Goal: Information Seeking & Learning: Learn about a topic

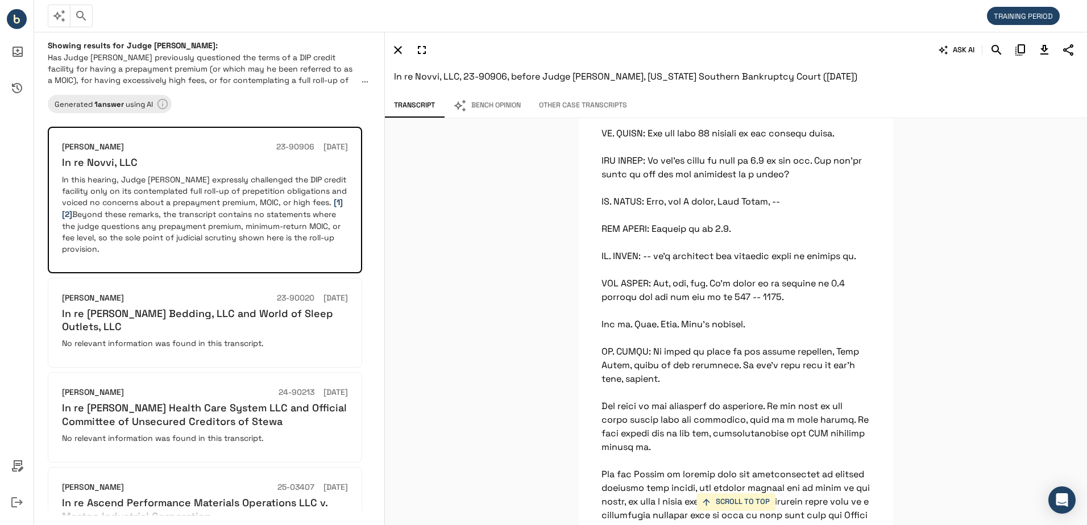
scroll to position [21131, 0]
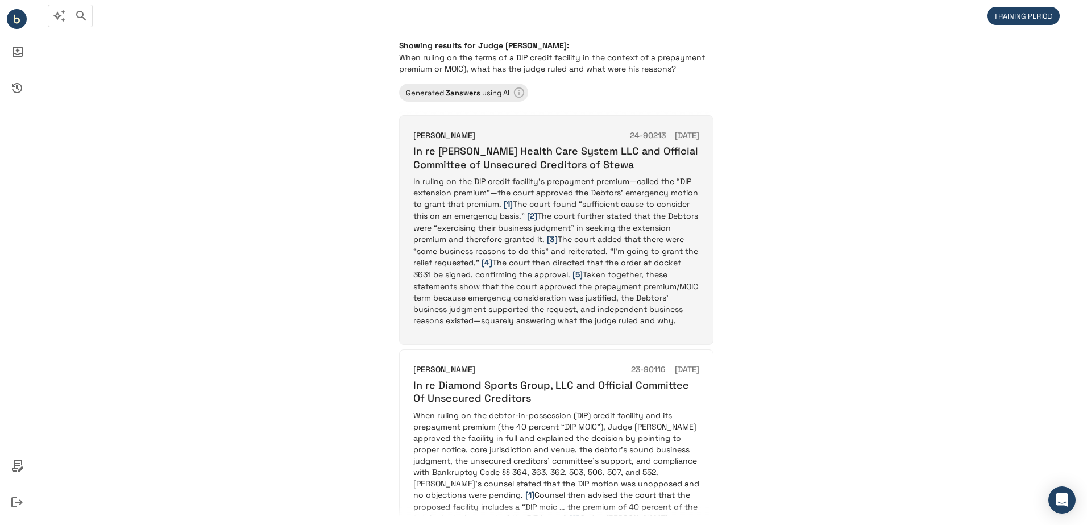
click at [590, 196] on p "In ruling on the DIP credit facility’s prepayment premium—called the “DIP exten…" at bounding box center [556, 251] width 286 height 151
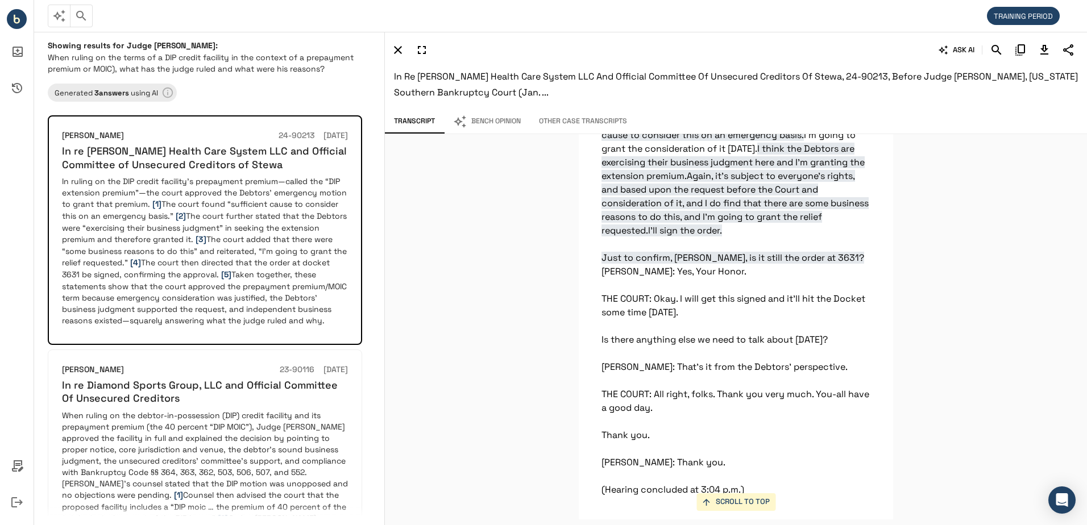
scroll to position [1843, 0]
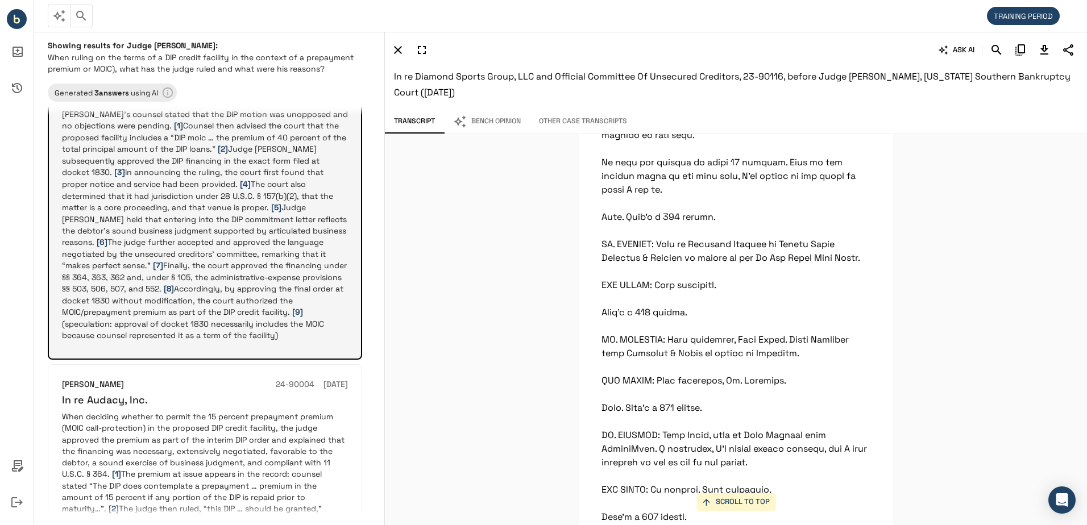
scroll to position [398, 0]
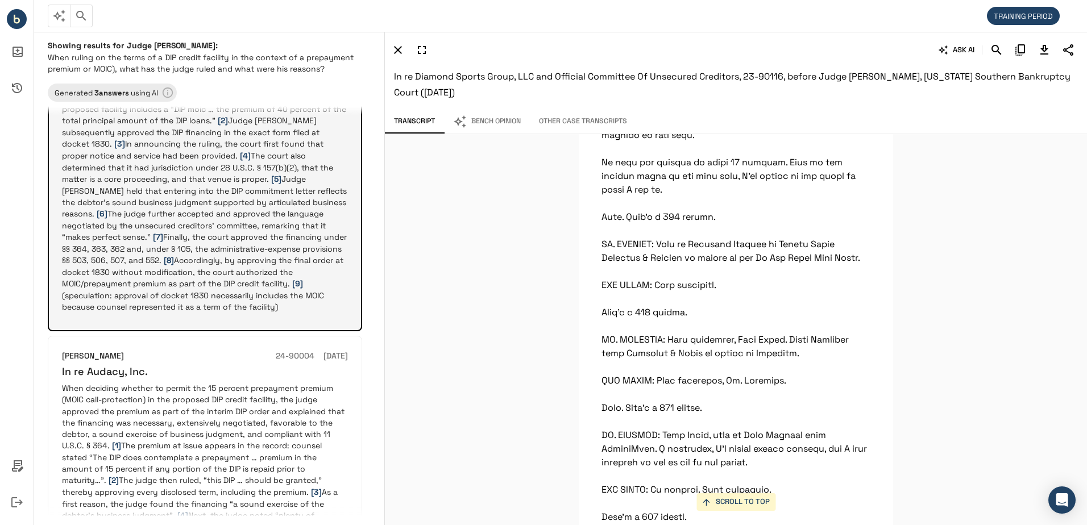
click at [185, 230] on p "When ruling on the debtor-in-possession (DIP) credit facility and its prepaymen…" at bounding box center [205, 162] width 286 height 301
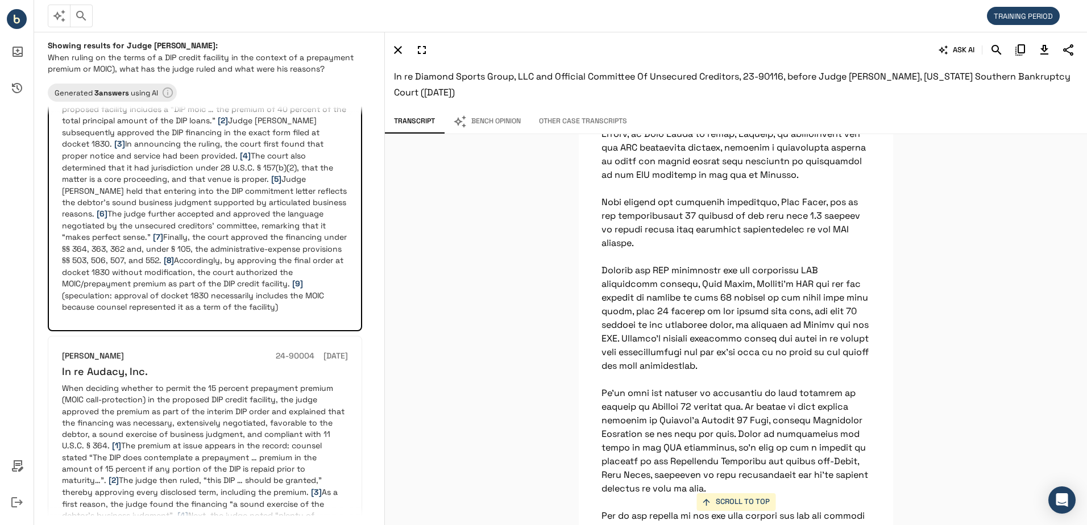
scroll to position [1933, 0]
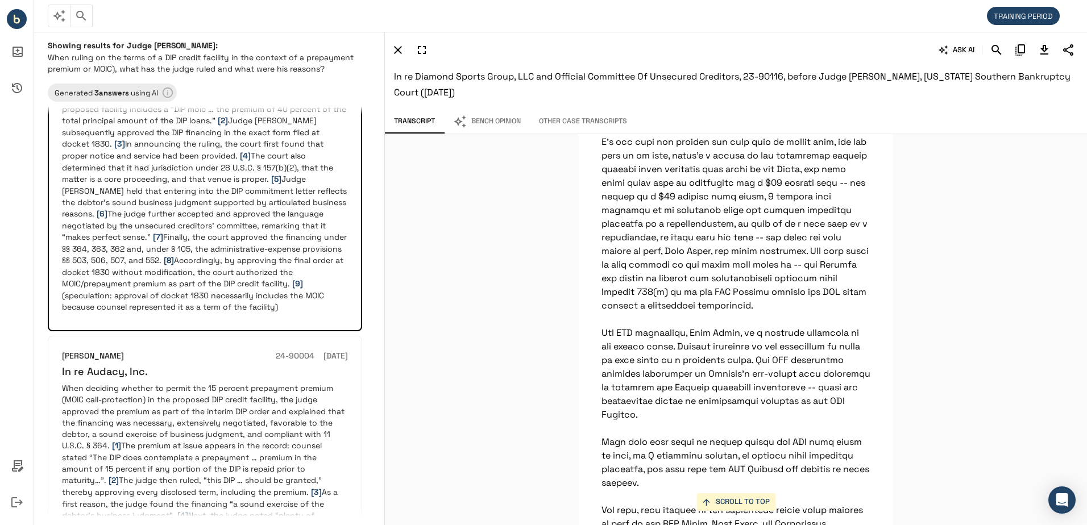
scroll to position [4379, 0]
